Goal: Find specific page/section

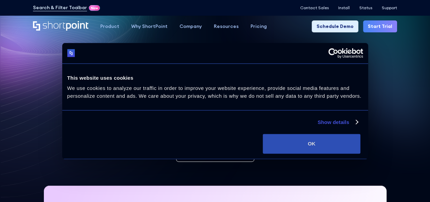
click at [360, 144] on button "OK" at bounding box center [312, 144] width 98 height 20
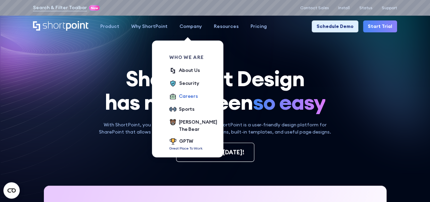
click at [181, 97] on div "Careers" at bounding box center [188, 95] width 19 height 7
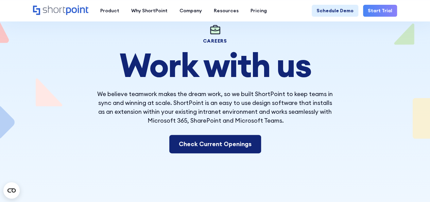
click at [211, 152] on link "Check Current Openings" at bounding box center [215, 144] width 92 height 18
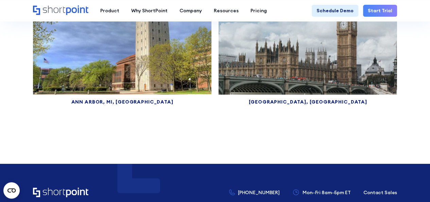
scroll to position [3581, 0]
